Goal: Answer question/provide support

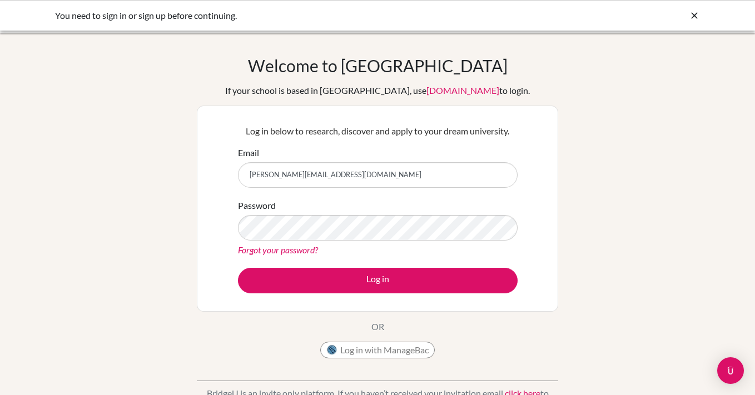
click at [238, 268] on button "Log in" at bounding box center [378, 281] width 280 height 26
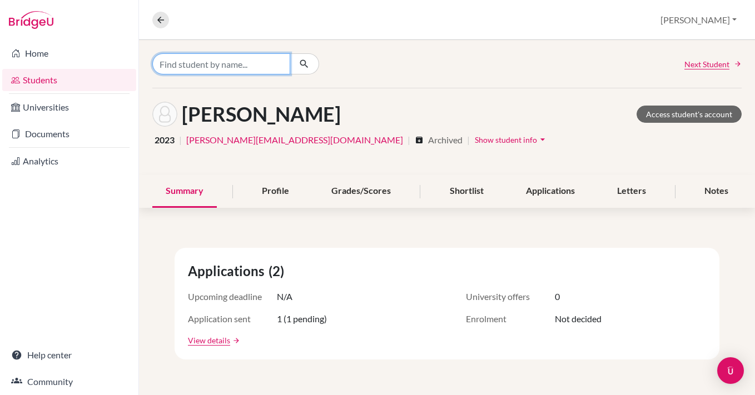
click at [257, 68] on input "Find student by name..." at bounding box center [221, 63] width 138 height 21
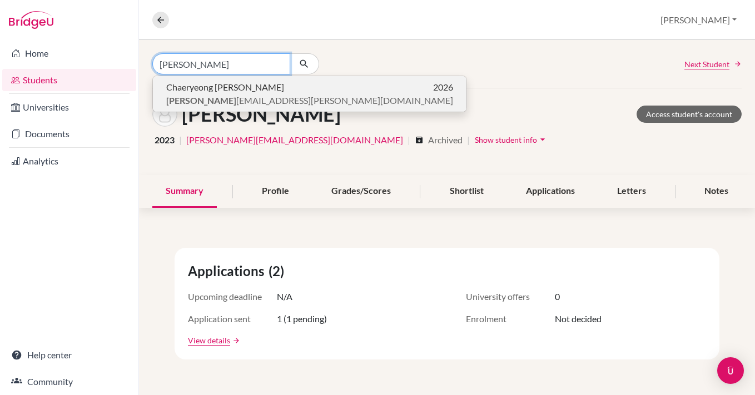
type input "[PERSON_NAME]"
click at [262, 82] on p "Chaeryeong [PERSON_NAME] 2026" at bounding box center [309, 87] width 287 height 13
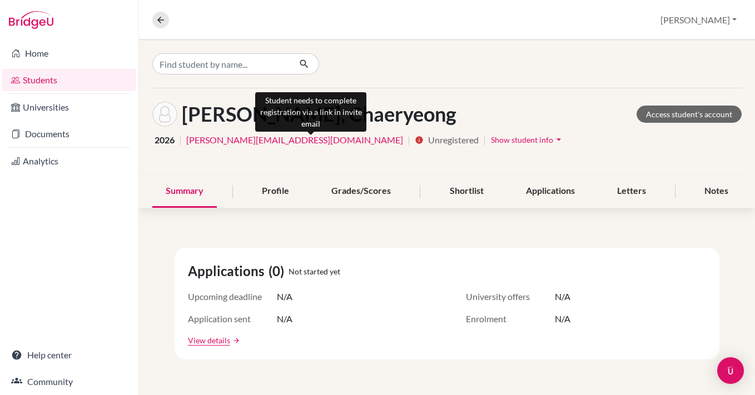
click at [415, 137] on icon "info" at bounding box center [419, 140] width 9 height 9
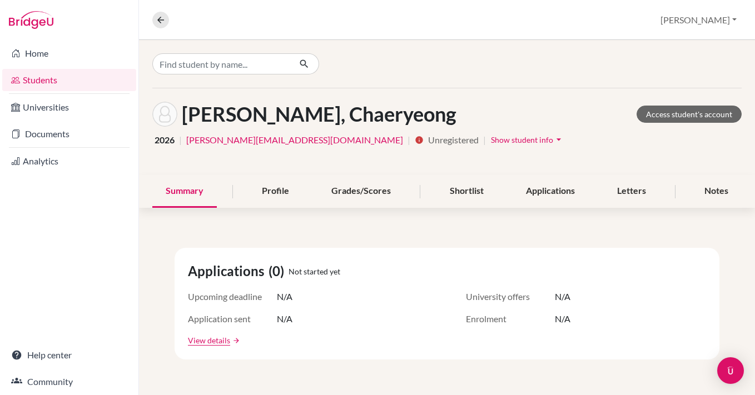
click at [491, 137] on span "Show student info" at bounding box center [522, 139] width 62 height 9
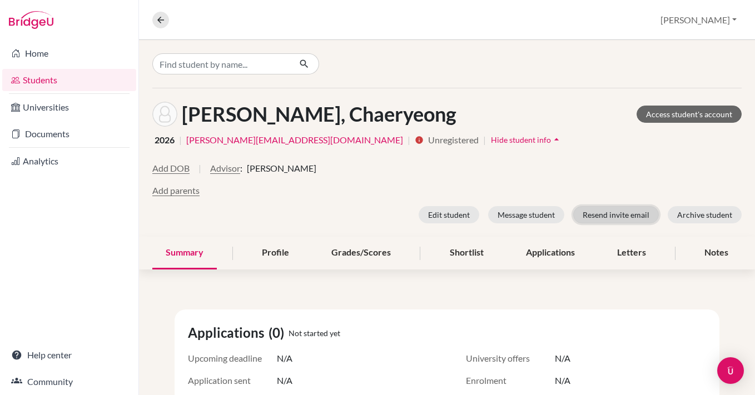
click at [605, 217] on button "Resend invite email" at bounding box center [616, 214] width 86 height 17
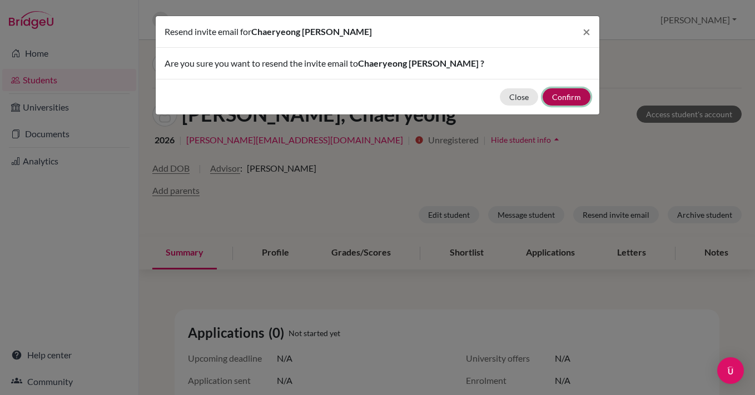
click at [572, 102] on button "Confirm" at bounding box center [567, 96] width 48 height 17
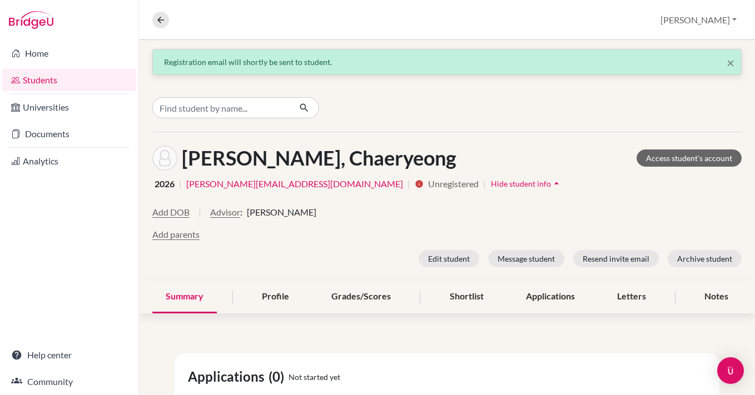
scroll to position [9, 0]
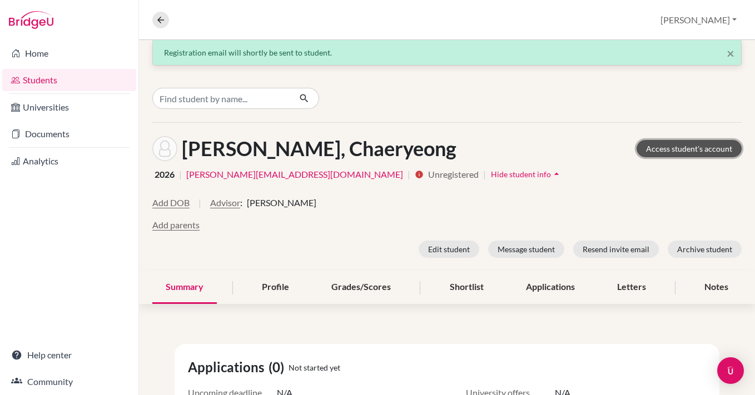
click at [706, 153] on link "Access student's account" at bounding box center [689, 148] width 105 height 17
